Goal: Navigation & Orientation: Find specific page/section

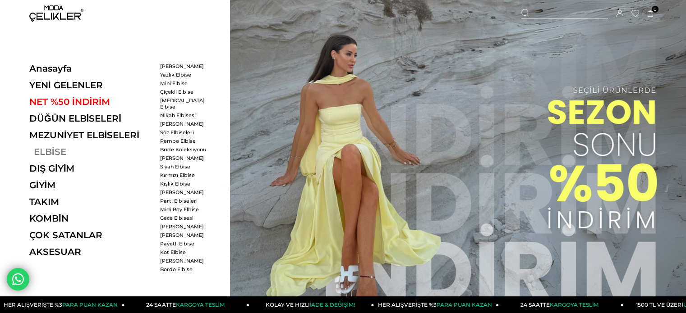
click at [59, 154] on link "ELBİSE" at bounding box center [91, 152] width 124 height 11
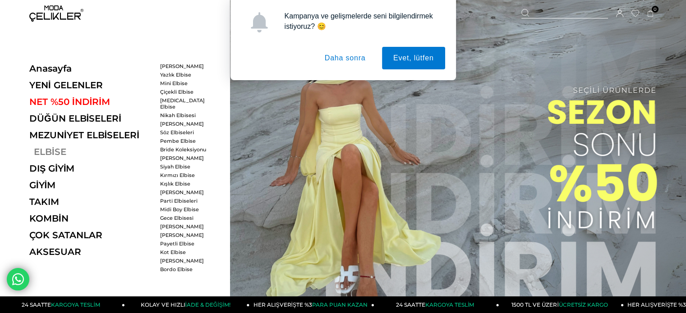
click at [53, 154] on link "ELBİSE" at bounding box center [91, 152] width 124 height 11
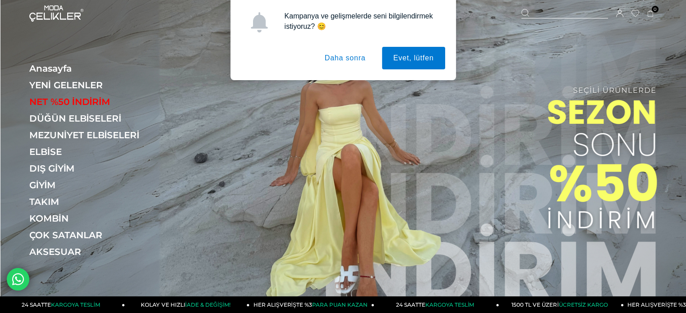
click at [372, 61] on button "Daha sonra" at bounding box center [345, 58] width 64 height 23
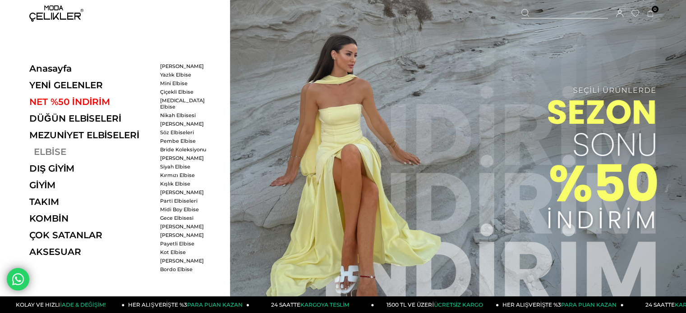
click at [45, 155] on link "ELBİSE" at bounding box center [91, 152] width 124 height 11
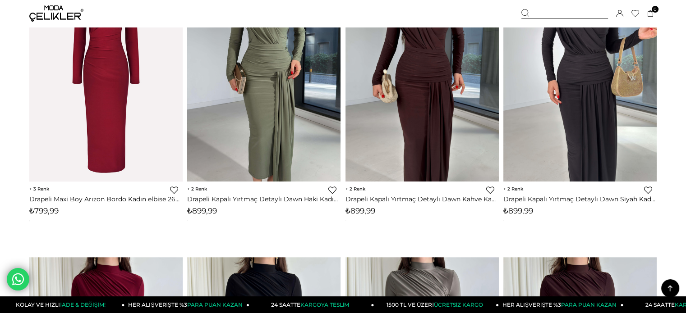
scroll to position [721, 0]
